Goal: Task Accomplishment & Management: Manage account settings

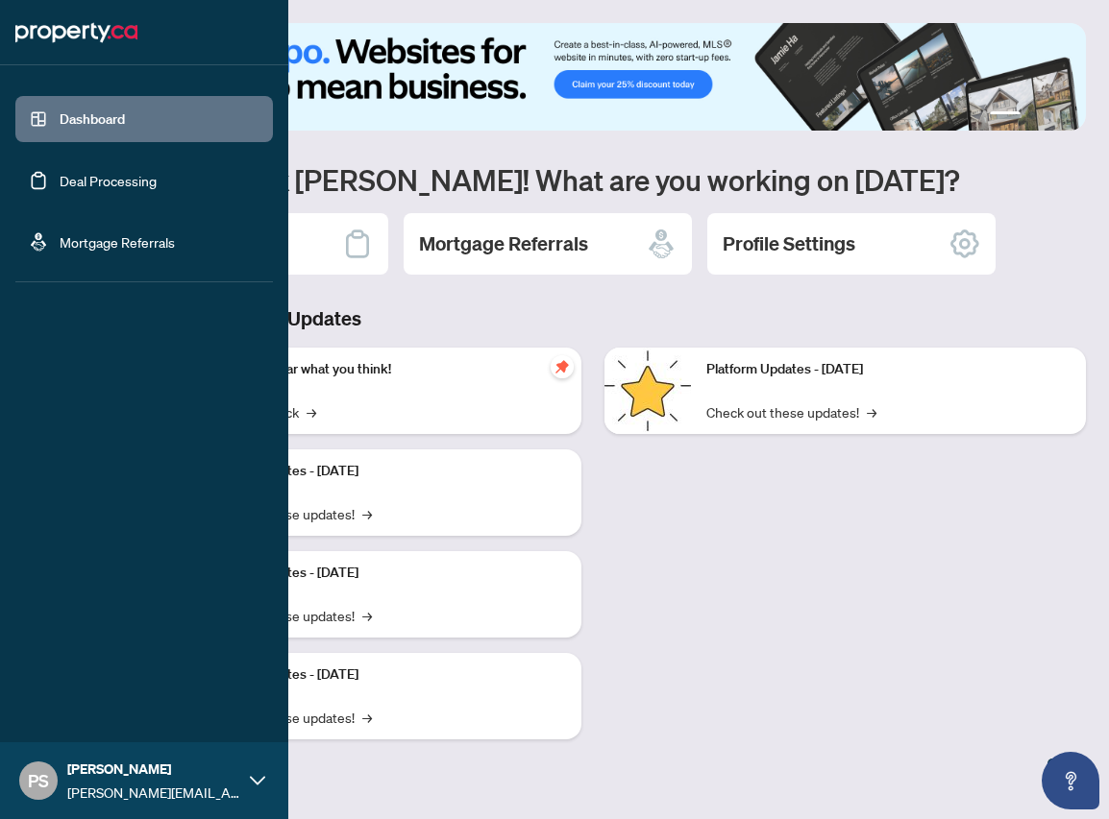
click at [120, 768] on span "[PERSON_NAME]" at bounding box center [153, 769] width 173 height 21
click at [254, 786] on icon at bounding box center [257, 780] width 15 height 15
click at [109, 766] on span "[PERSON_NAME]" at bounding box center [153, 769] width 173 height 21
click at [107, 720] on span "Profile Settings" at bounding box center [101, 707] width 91 height 31
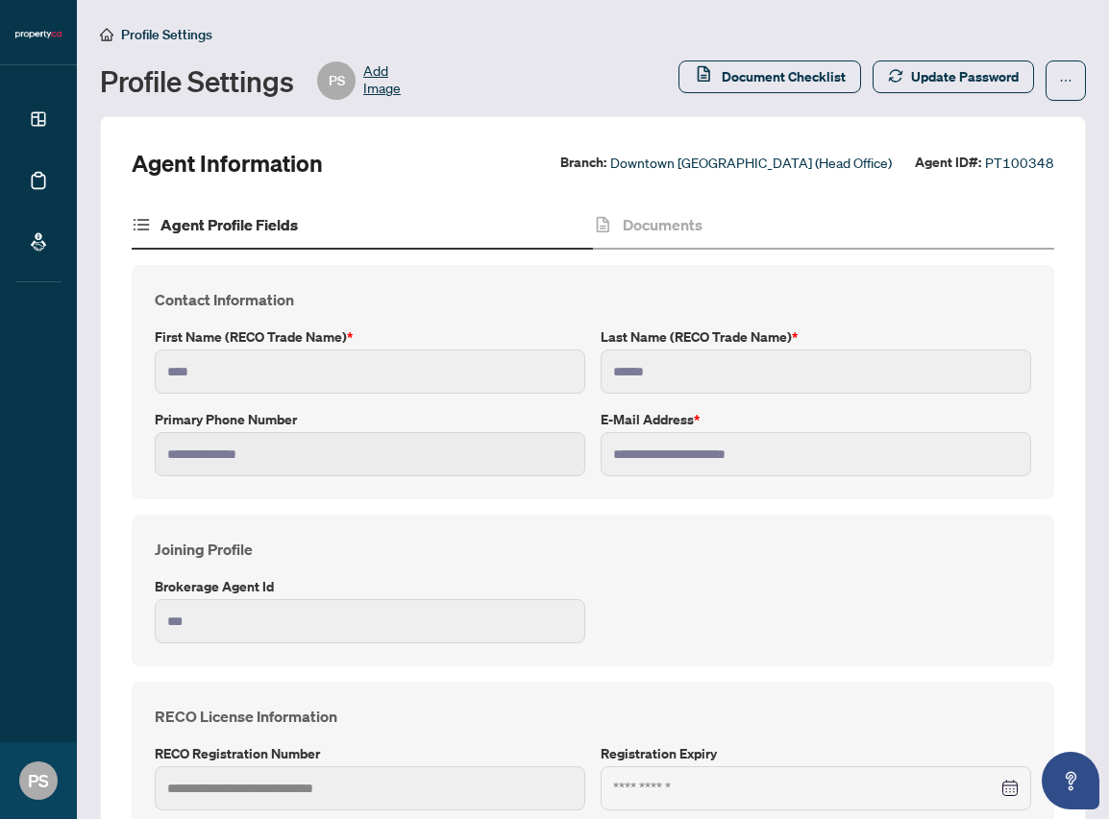
click at [1015, 158] on span "PT100348" at bounding box center [1019, 163] width 69 height 22
copy span "PT100348"
click at [1045, 87] on button "button" at bounding box center [1065, 81] width 40 height 40
click at [1011, 115] on span "Agent Activity History" at bounding box center [990, 122] width 132 height 21
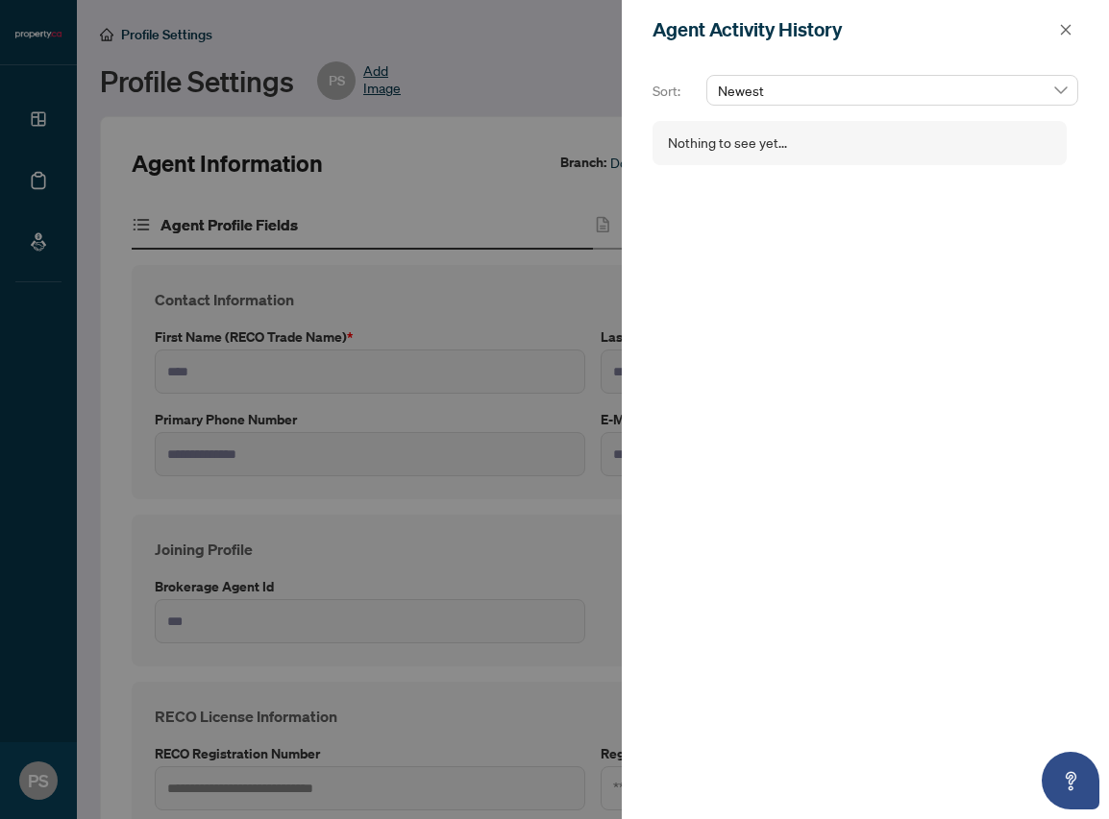
click at [1021, 88] on span "Newest" at bounding box center [892, 90] width 349 height 29
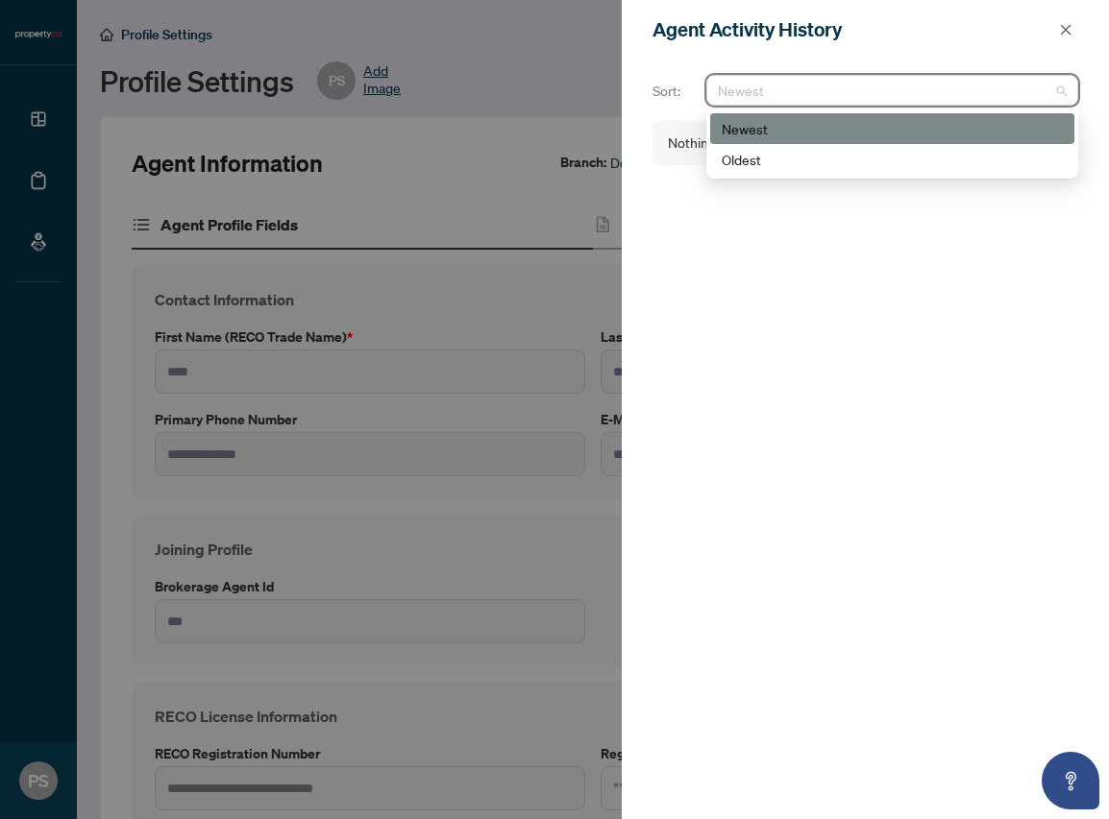
click at [499, 96] on div at bounding box center [554, 409] width 1109 height 819
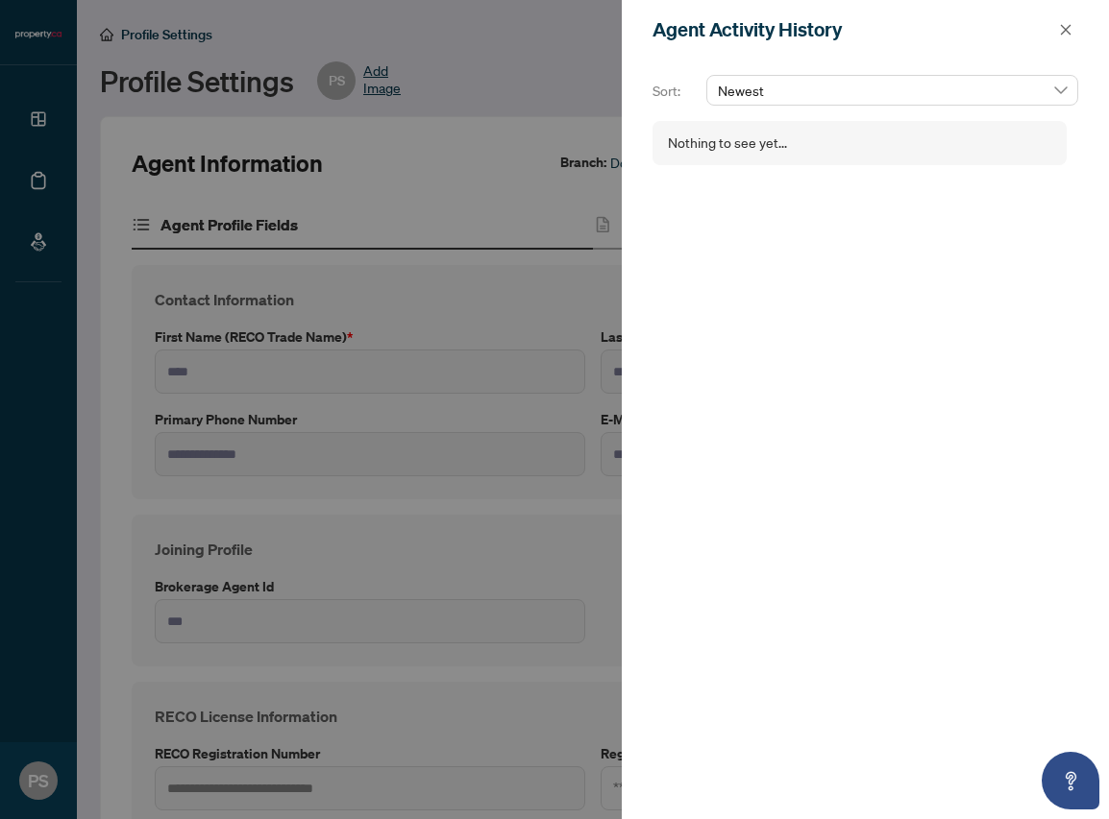
click at [499, 96] on div at bounding box center [554, 409] width 1109 height 819
click at [1057, 27] on button "button" at bounding box center [1065, 29] width 25 height 23
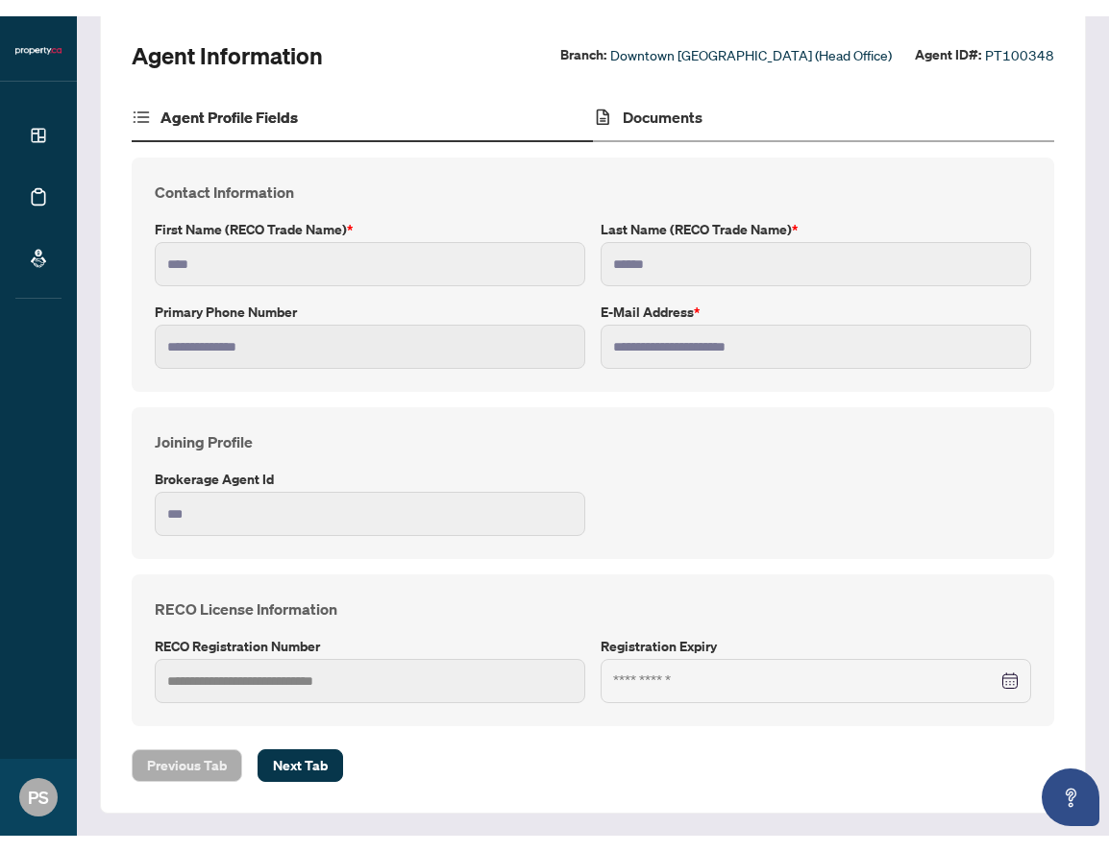
scroll to position [91, 0]
